Goal: Transaction & Acquisition: Purchase product/service

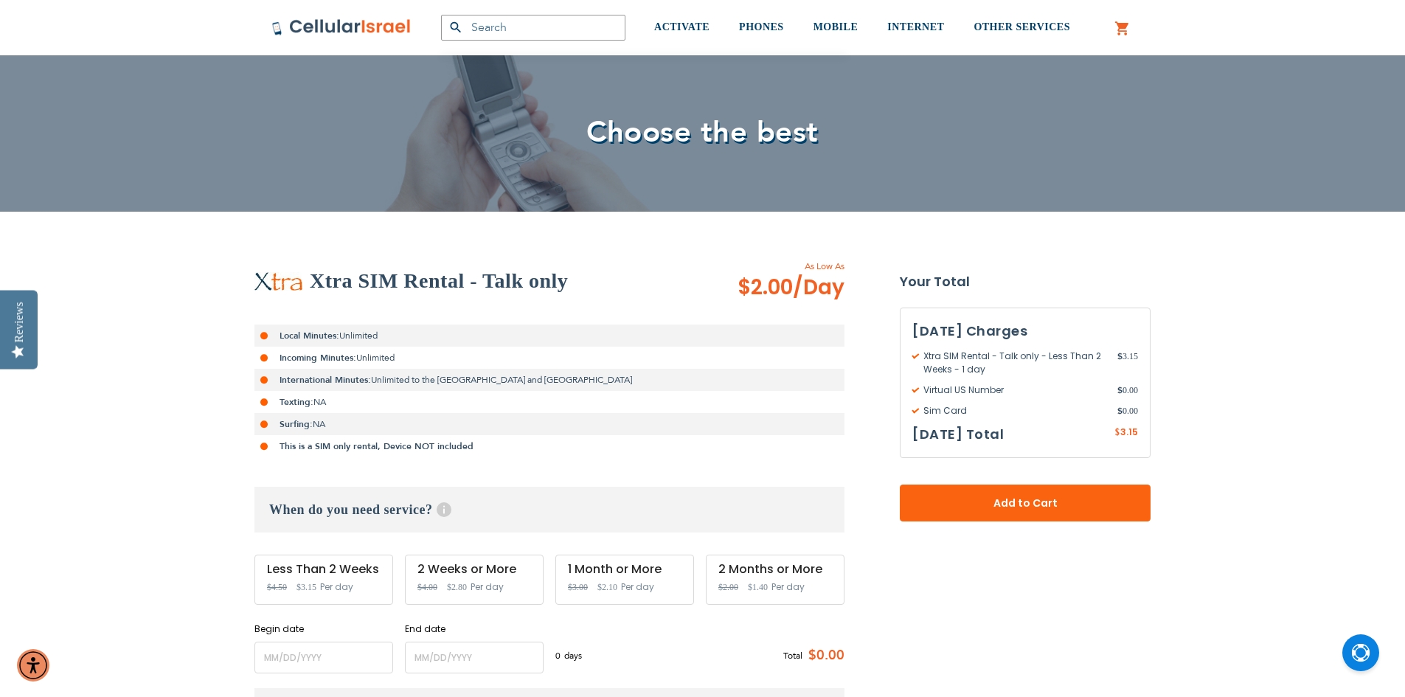
scroll to position [148, 0]
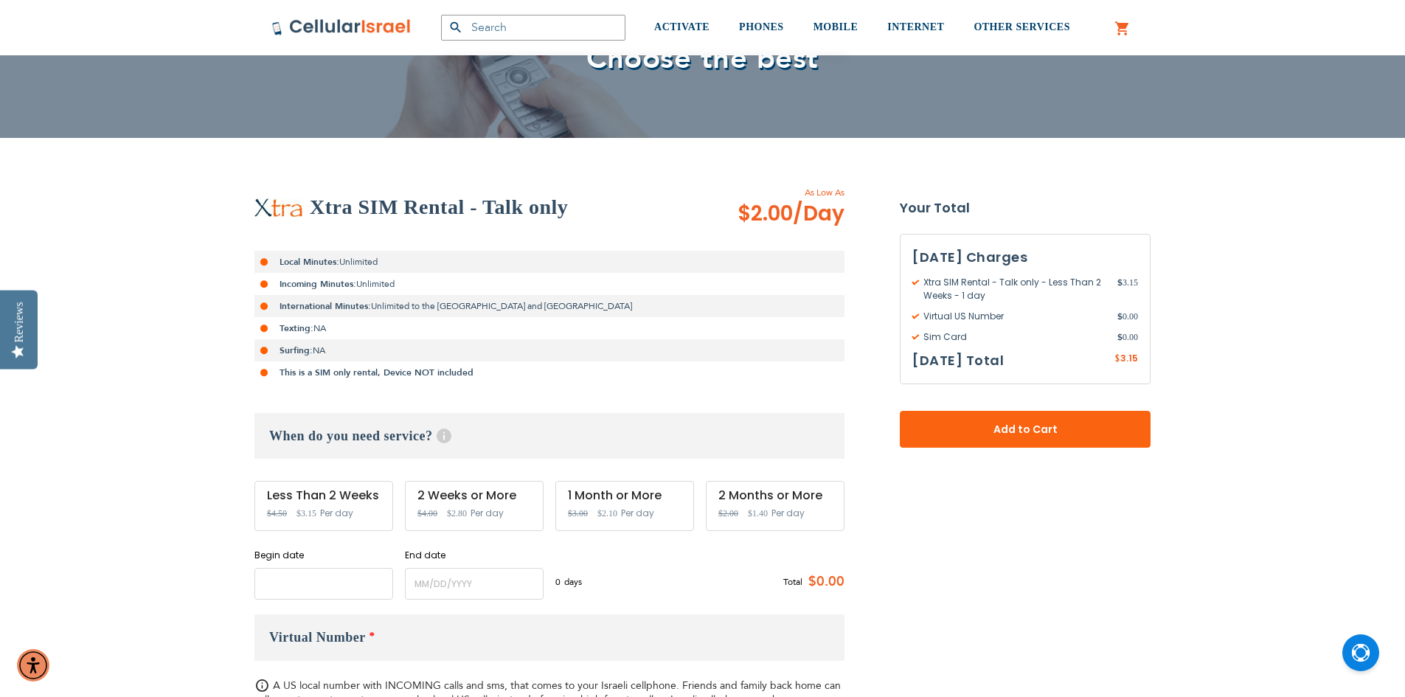
click at [328, 574] on input "name" at bounding box center [323, 584] width 139 height 32
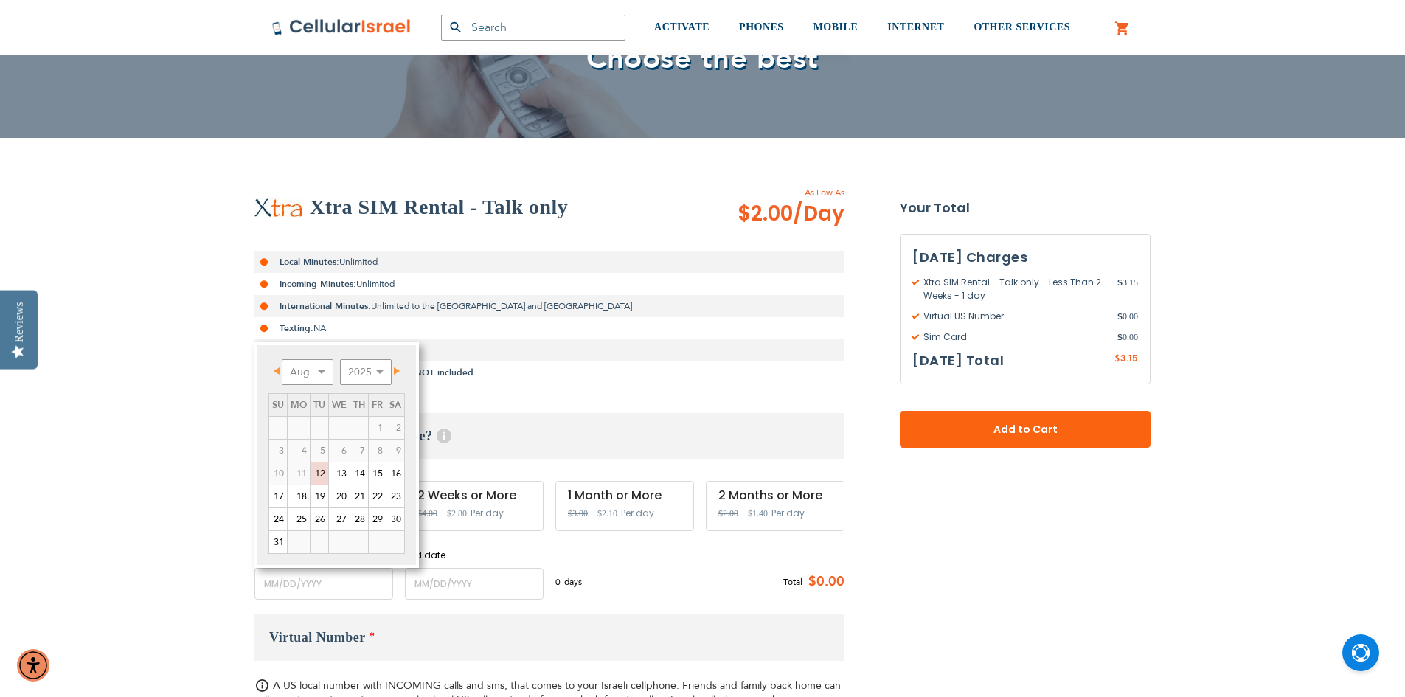
click at [396, 373] on span "Next" at bounding box center [397, 370] width 6 height 7
click at [354, 452] on link "11" at bounding box center [359, 451] width 18 height 22
type input "[DATE]"
click at [356, 452] on link "11" at bounding box center [359, 451] width 18 height 22
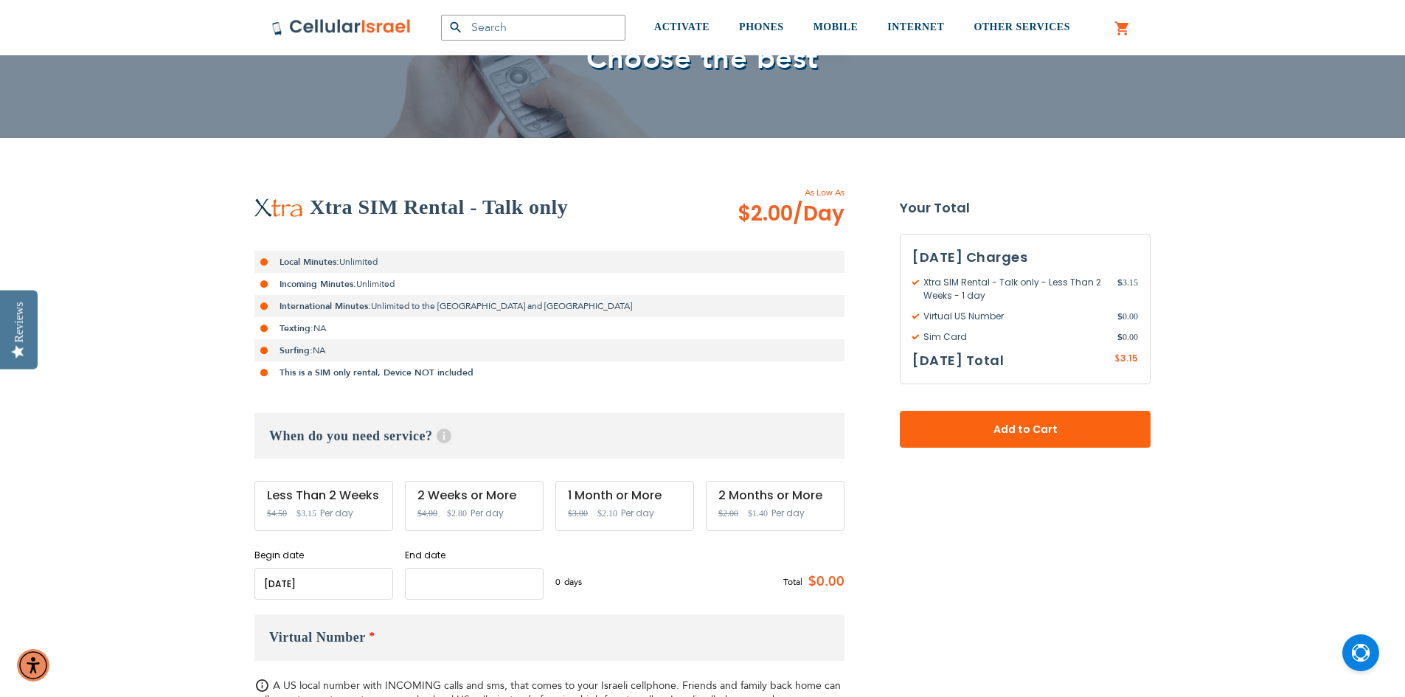
click at [432, 586] on input "name" at bounding box center [474, 584] width 139 height 32
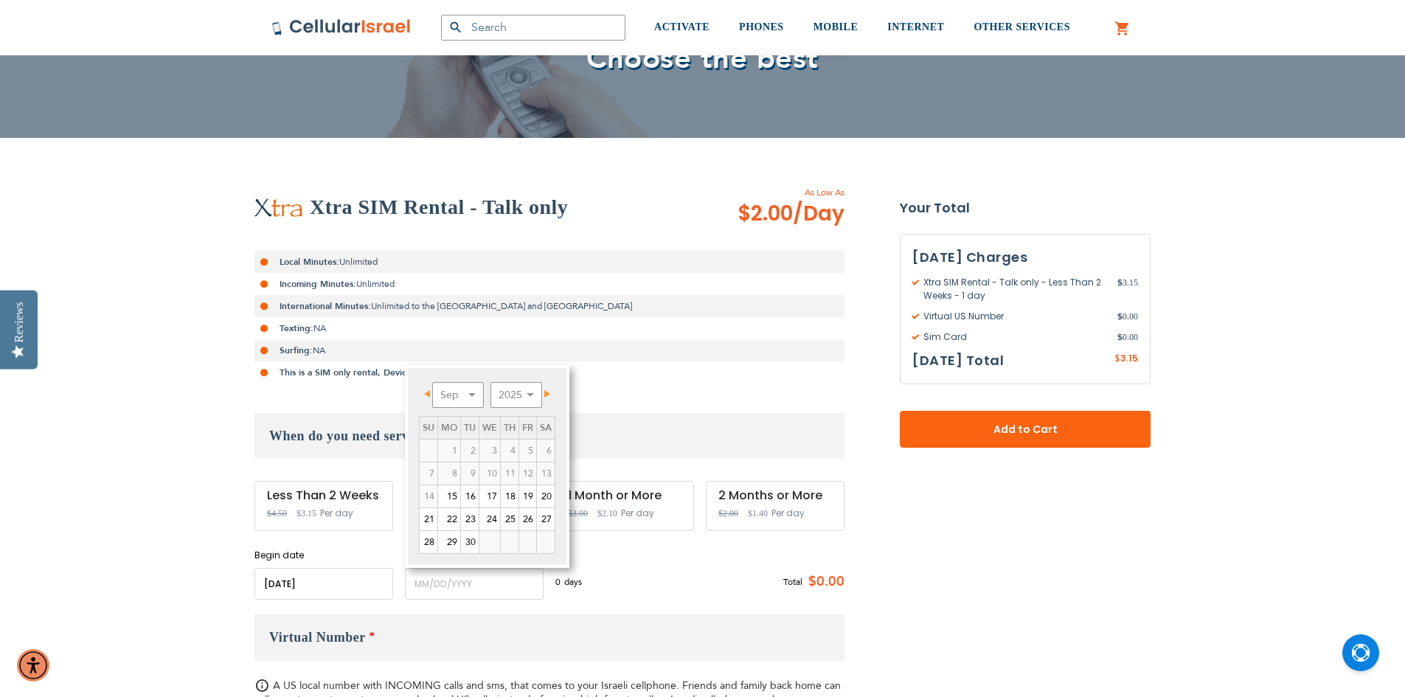
click at [548, 390] on span "Next" at bounding box center [547, 393] width 6 height 7
click at [424, 392] on span "Prev" at bounding box center [427, 393] width 6 height 7
click at [549, 493] on link "20" at bounding box center [546, 496] width 18 height 22
click at [469, 588] on input "name" at bounding box center [474, 584] width 139 height 32
click at [513, 519] on link "25" at bounding box center [510, 519] width 18 height 22
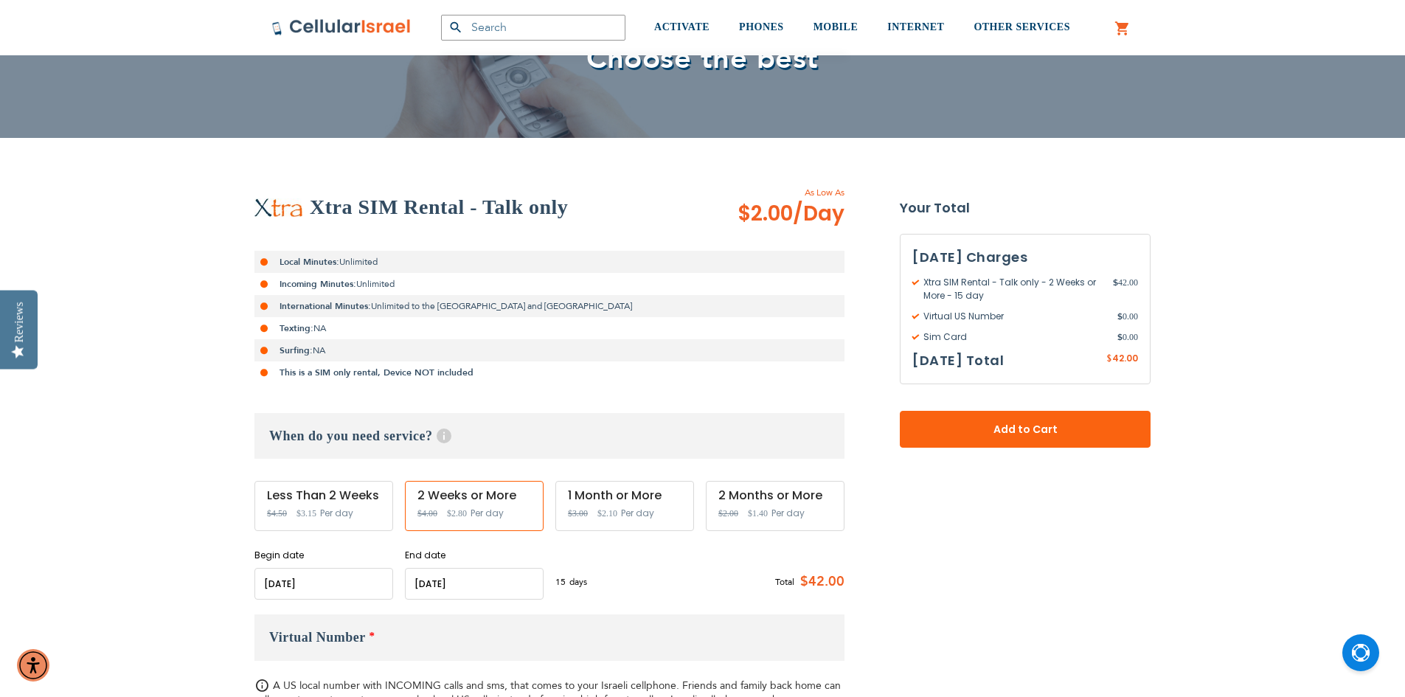
click at [476, 583] on input "name" at bounding box center [474, 584] width 139 height 32
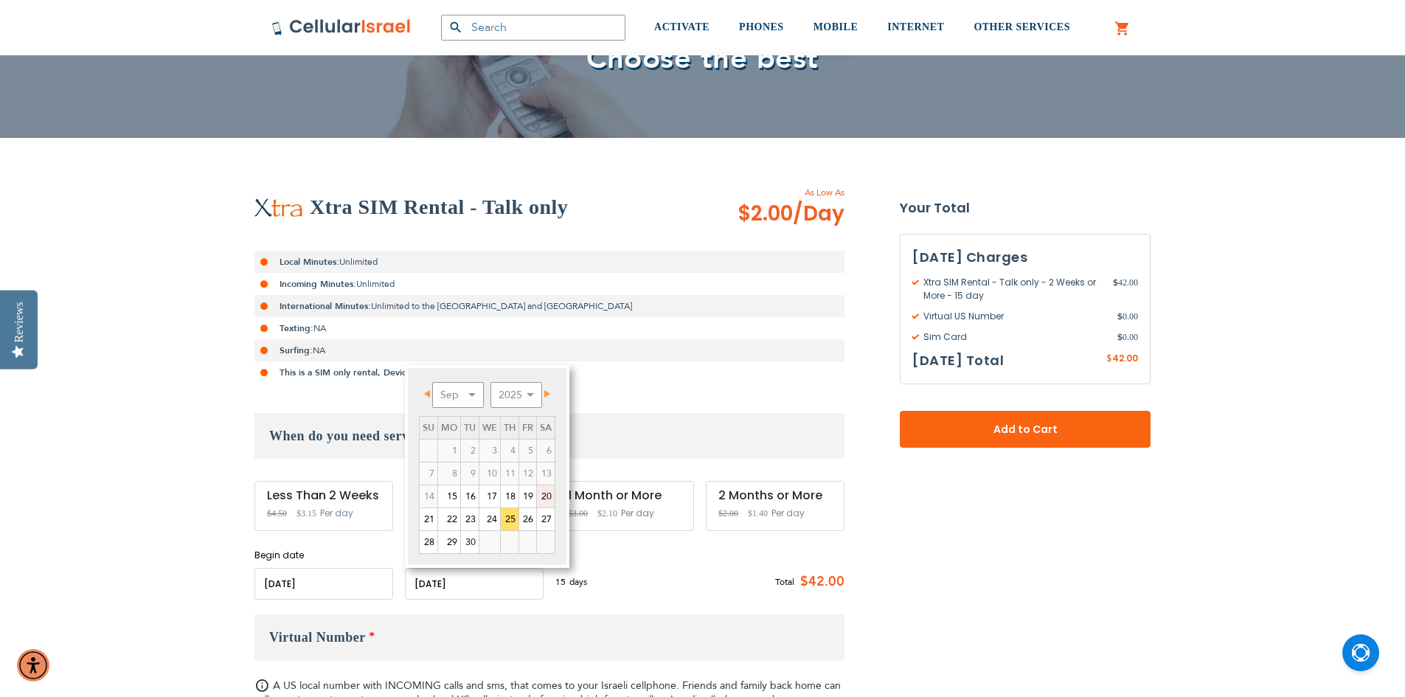
click at [547, 500] on link "20" at bounding box center [546, 496] width 18 height 22
type input "[DATE]"
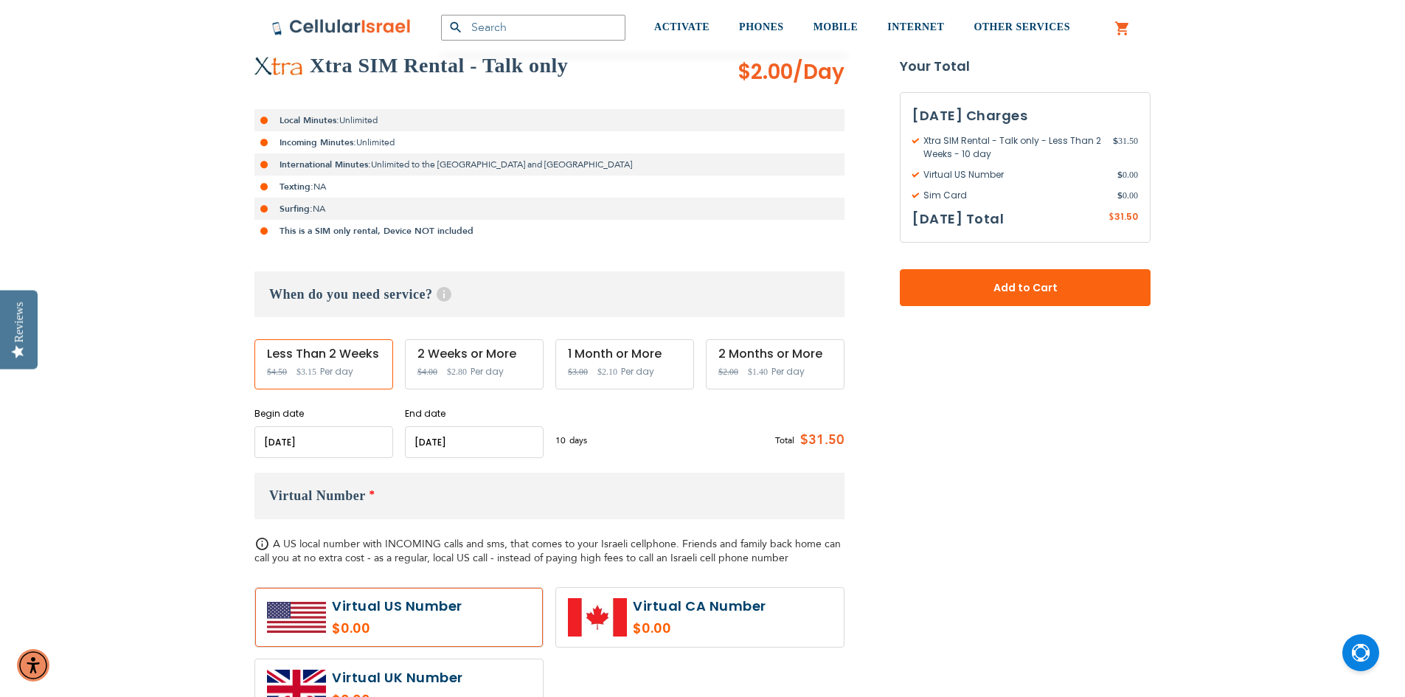
scroll to position [295, 0]
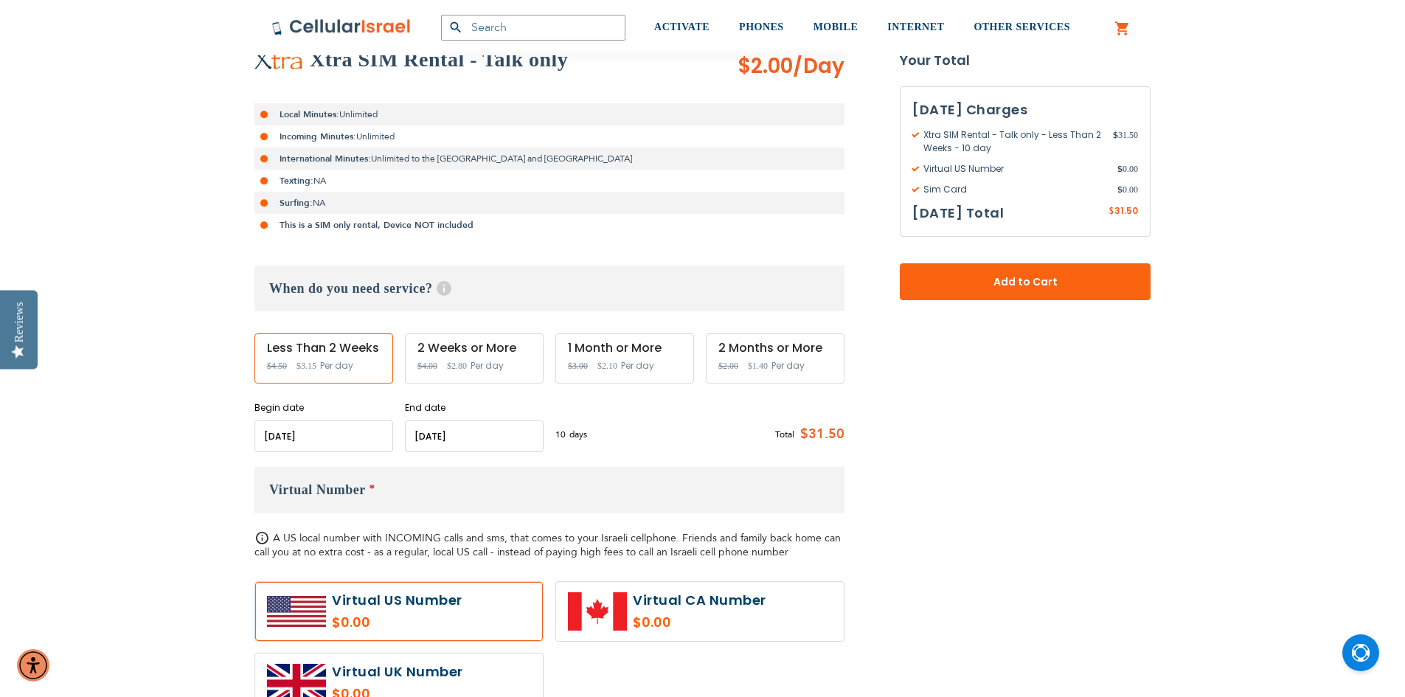
click at [471, 491] on h3 "Virtual Number *" at bounding box center [549, 490] width 590 height 46
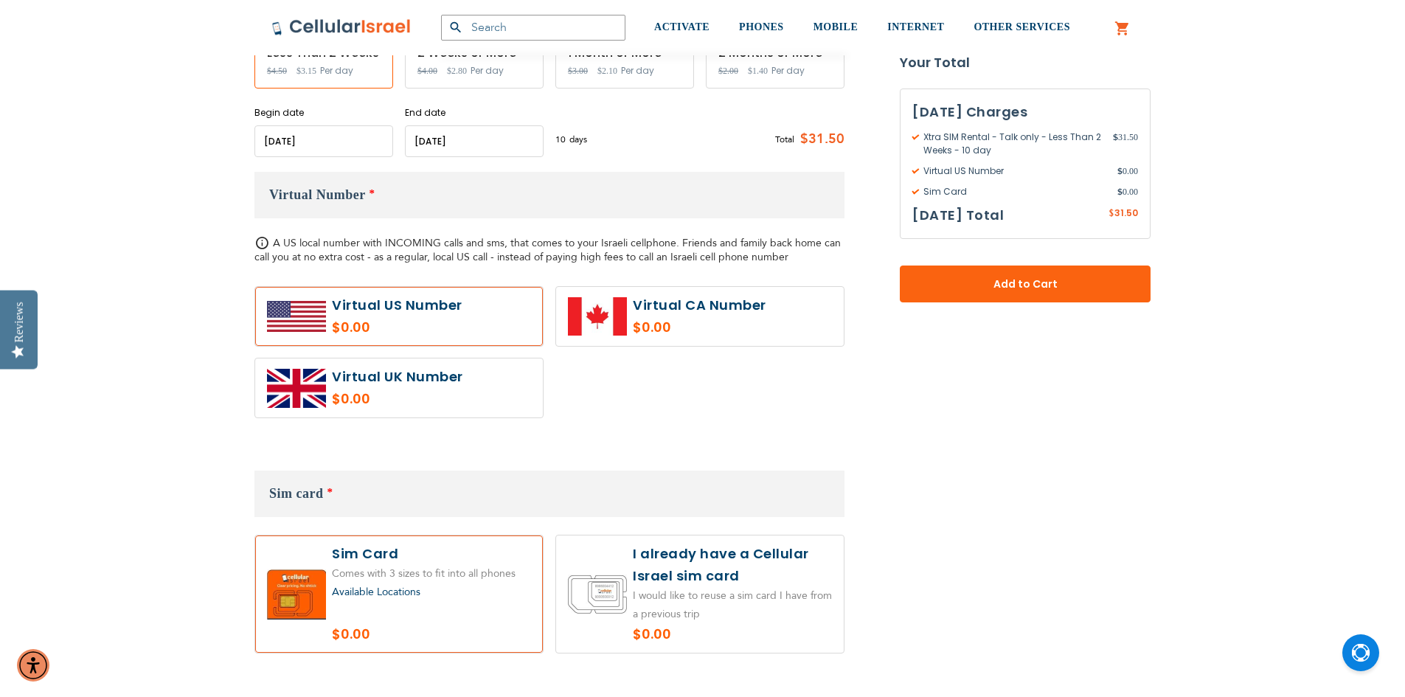
scroll to position [811, 0]
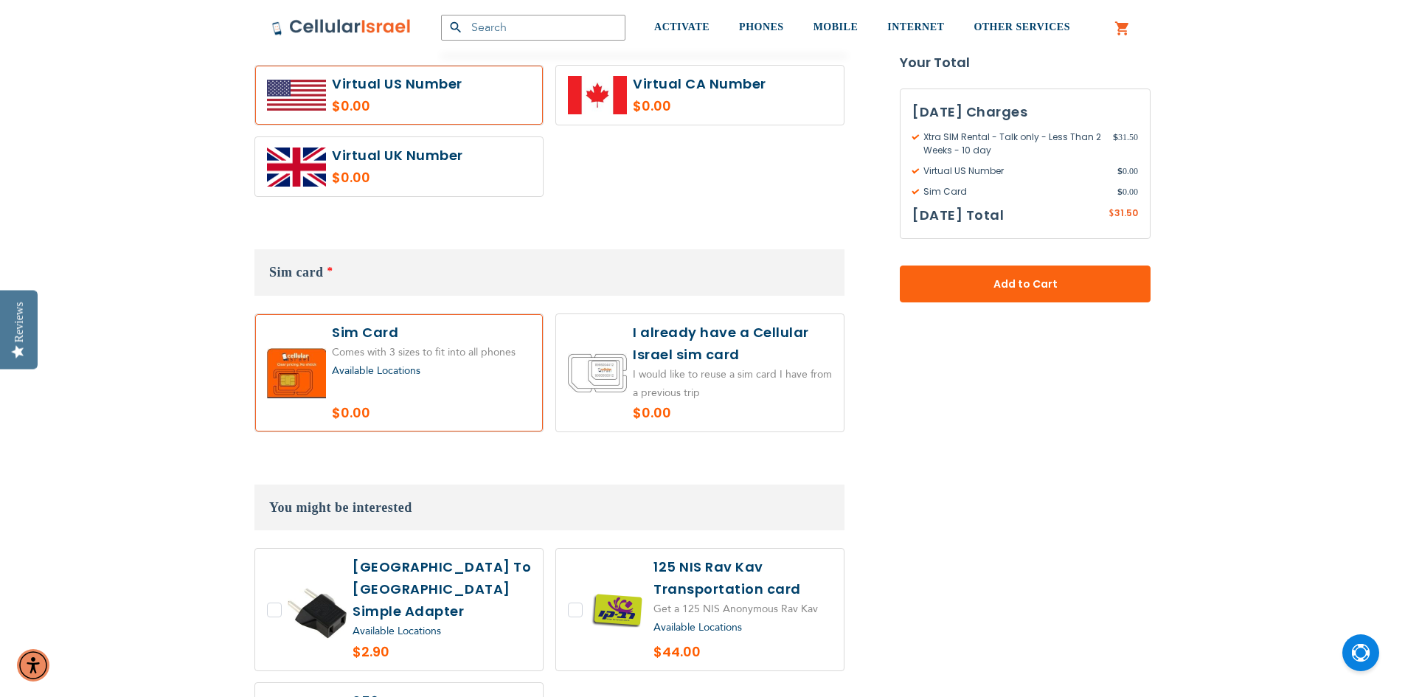
click at [395, 367] on span "Available Locations" at bounding box center [376, 371] width 89 height 14
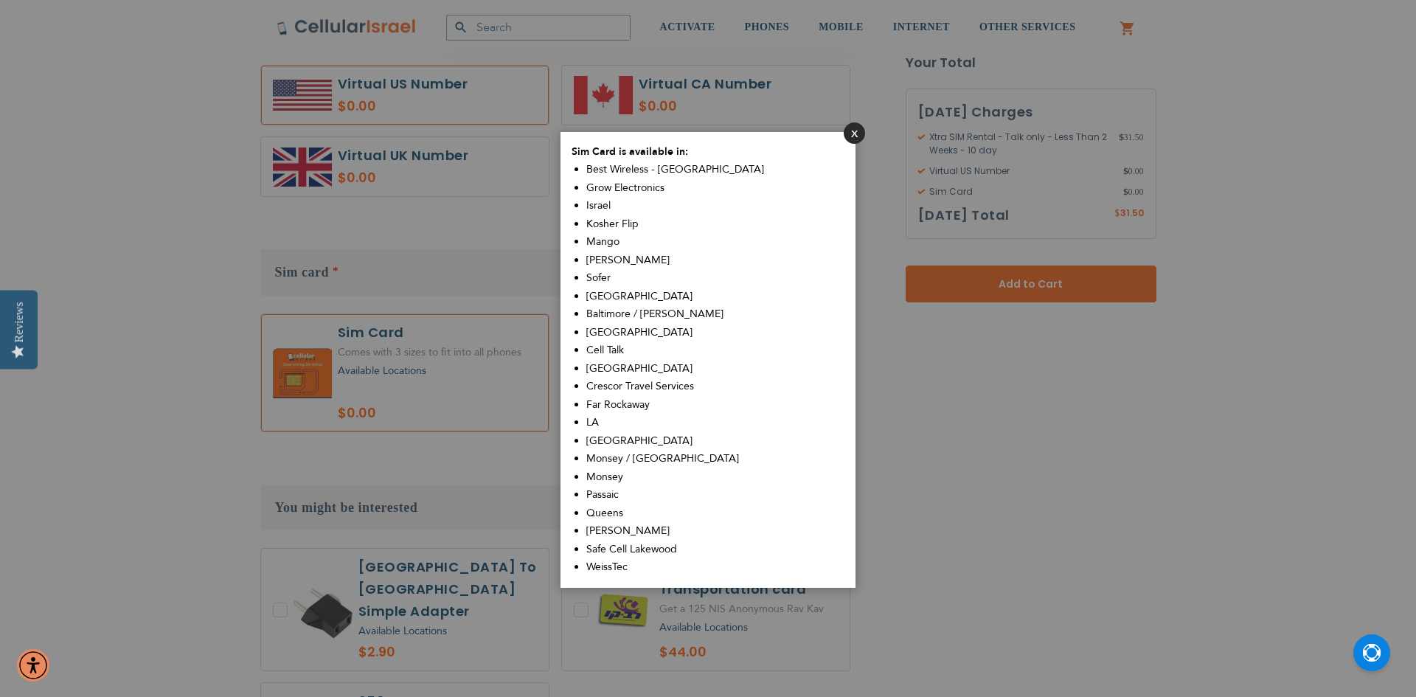
click at [853, 134] on button "Close" at bounding box center [854, 132] width 21 height 21
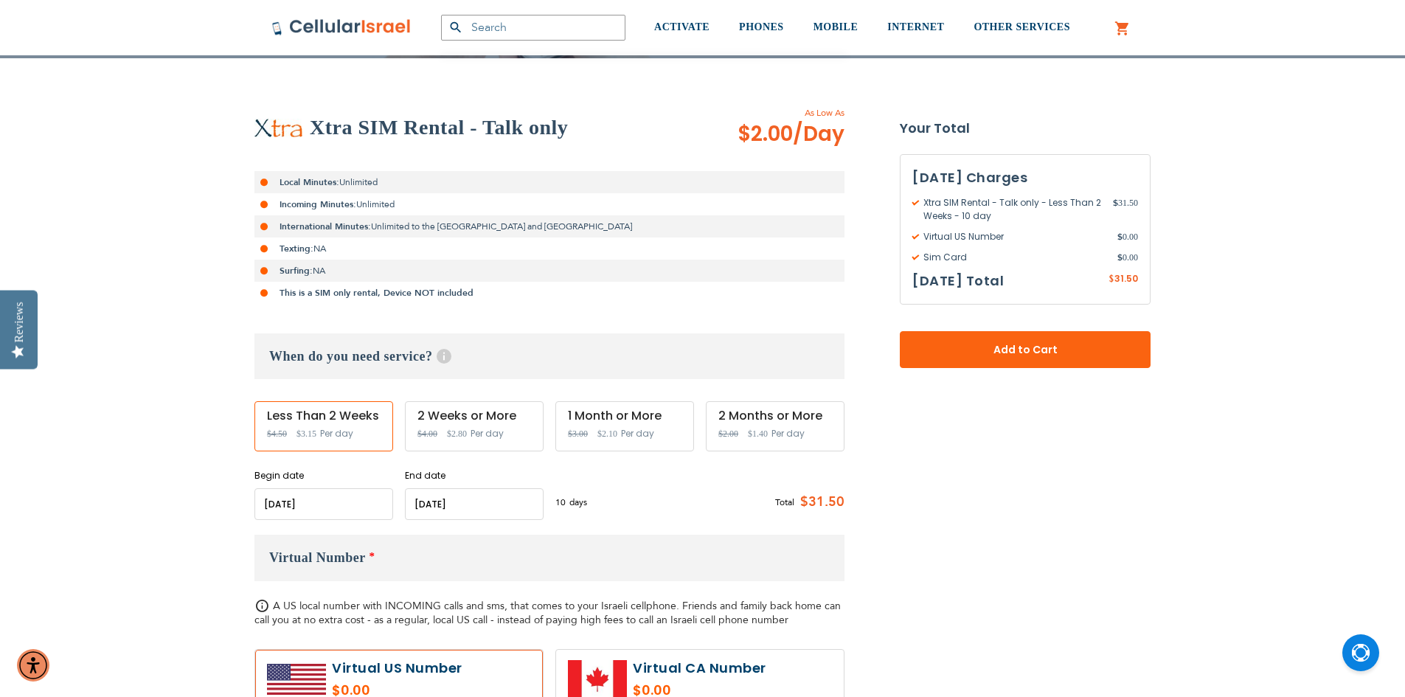
scroll to position [221, 0]
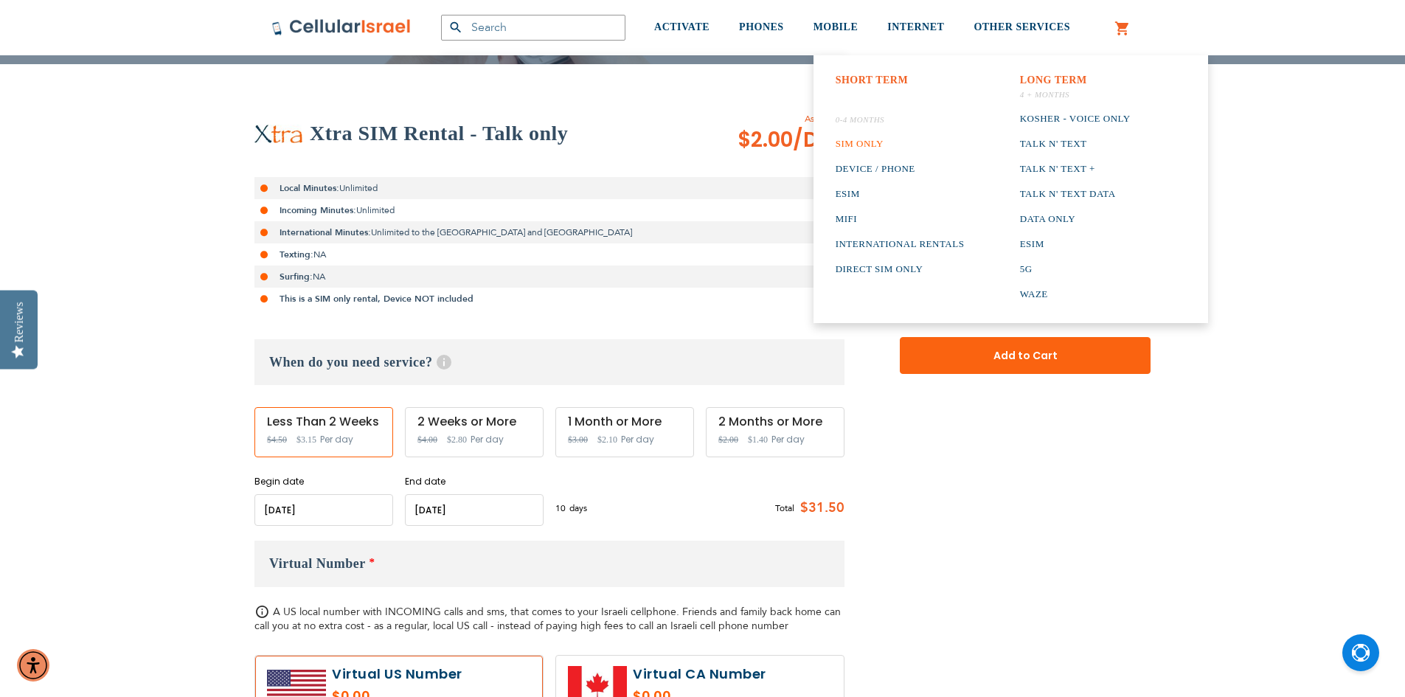
click at [881, 136] on link "SIM Only" at bounding box center [900, 143] width 129 height 25
